Goal: Navigation & Orientation: Find specific page/section

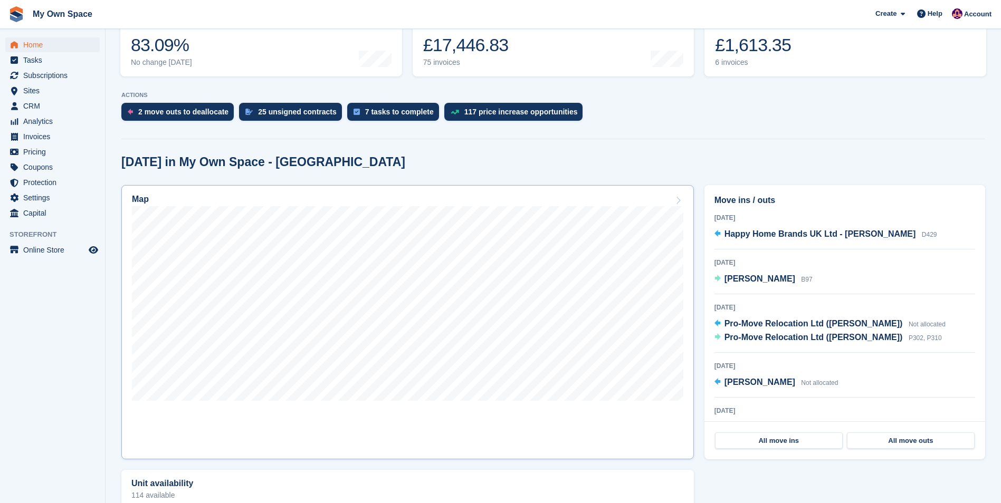
scroll to position [264, 0]
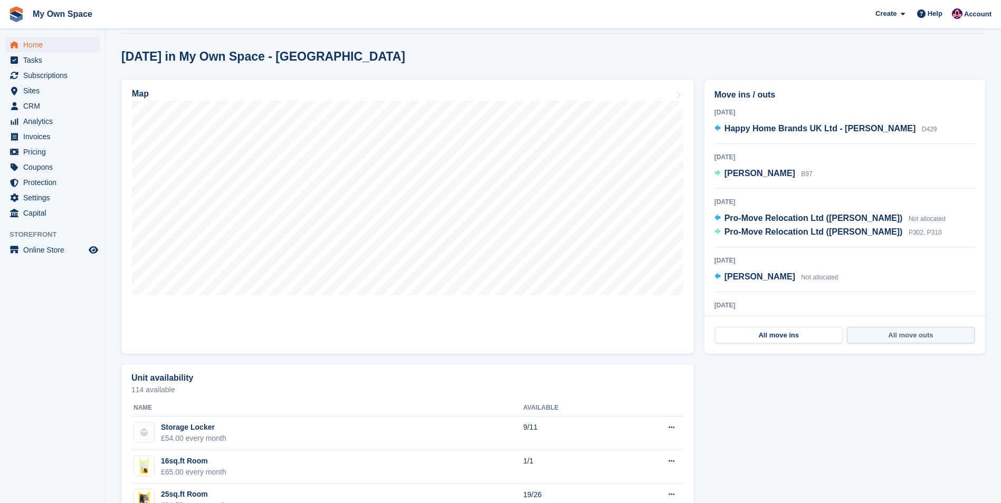
click at [892, 338] on link "All move outs" at bounding box center [911, 335] width 128 height 17
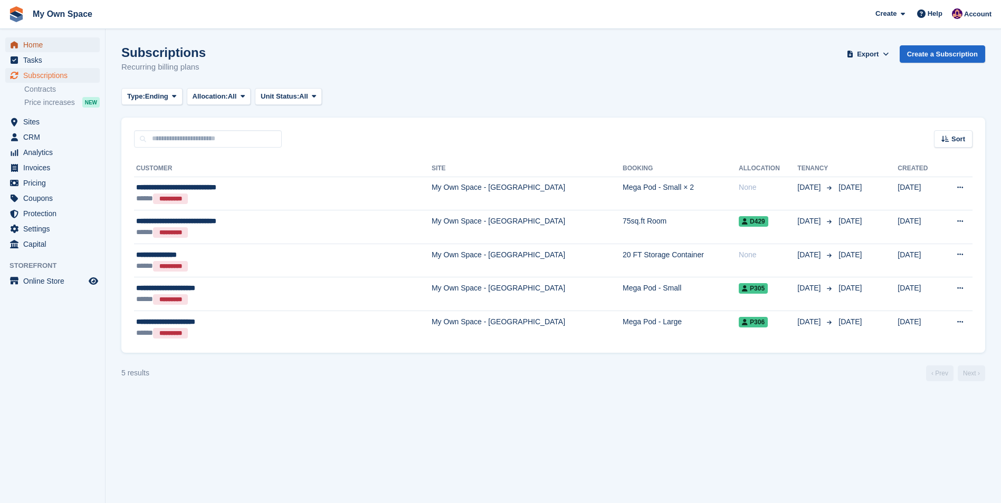
click at [37, 42] on span "Home" at bounding box center [54, 44] width 63 height 15
